Goal: Go to known website: Go to known website

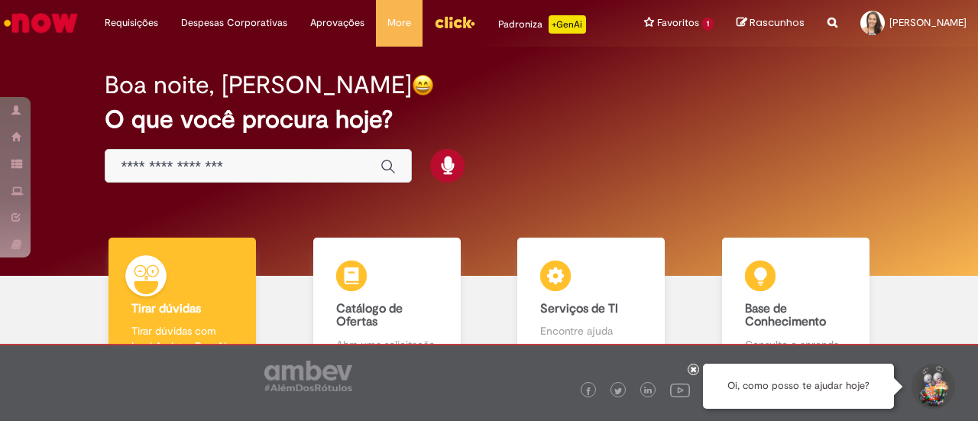
click at [442, 29] on img "Menu Cabeçalho" at bounding box center [454, 22] width 41 height 23
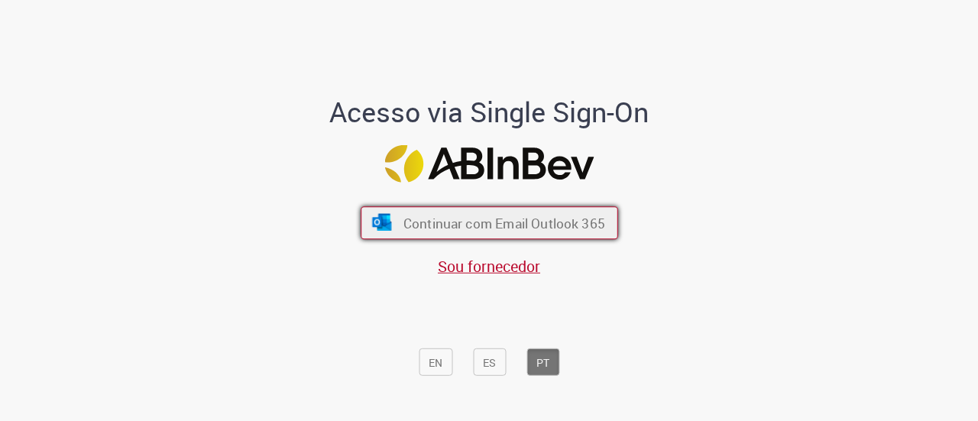
click at [499, 235] on button "Continuar com Email Outlook 365" at bounding box center [490, 223] width 258 height 33
